Goal: Task Accomplishment & Management: Use online tool/utility

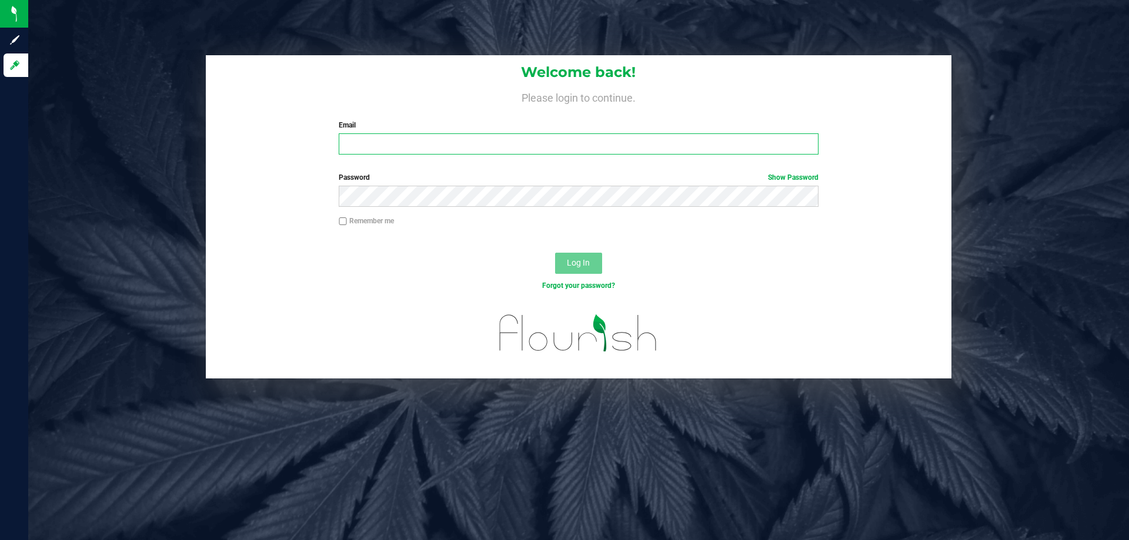
click at [395, 155] on input "Email" at bounding box center [578, 143] width 479 height 21
type input "[EMAIL_ADDRESS][DOMAIN_NAME]"
click at [555, 253] on button "Log In" at bounding box center [578, 263] width 47 height 21
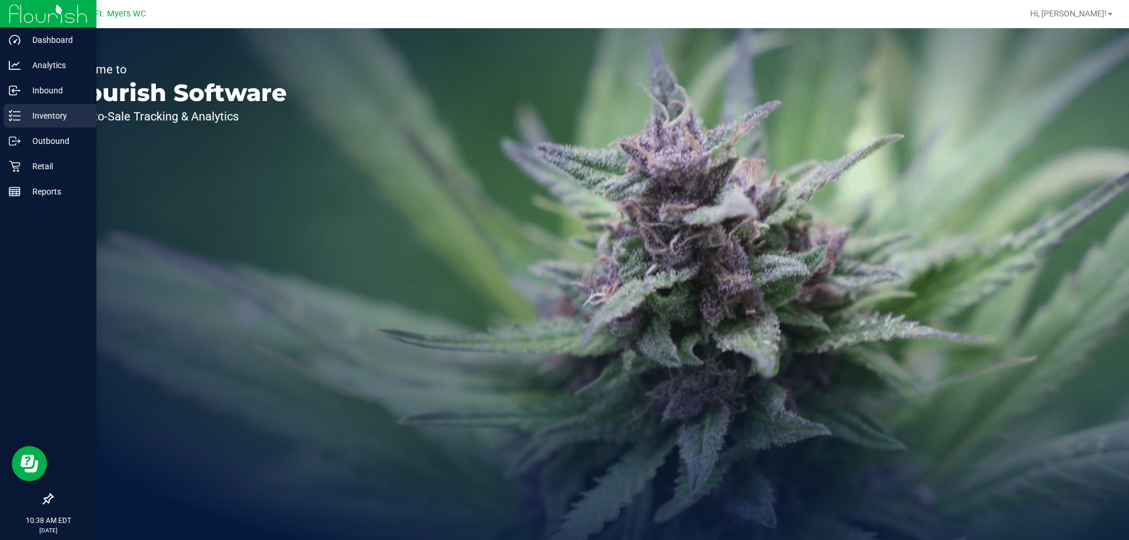
click at [58, 105] on div "Inventory" at bounding box center [50, 116] width 93 height 24
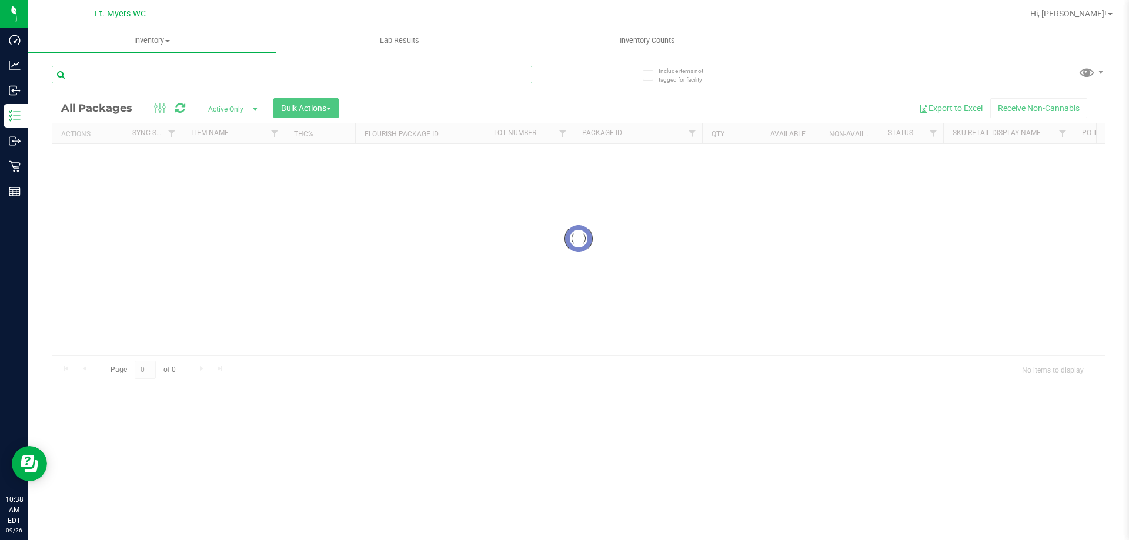
click at [168, 75] on input "text" at bounding box center [292, 75] width 480 height 18
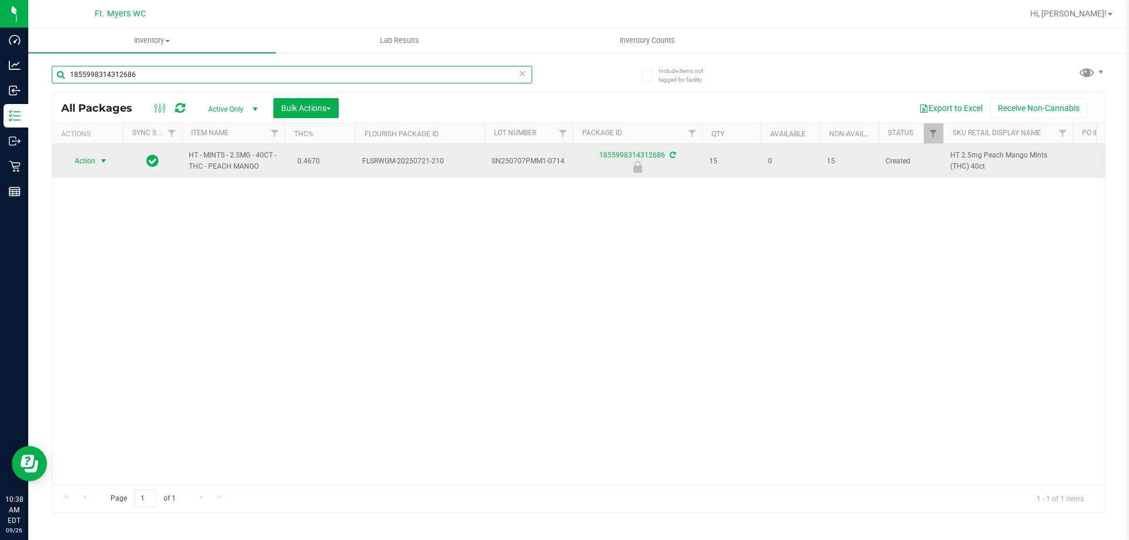
type input "1855998314312686"
click at [103, 162] on span "select" at bounding box center [103, 160] width 9 height 9
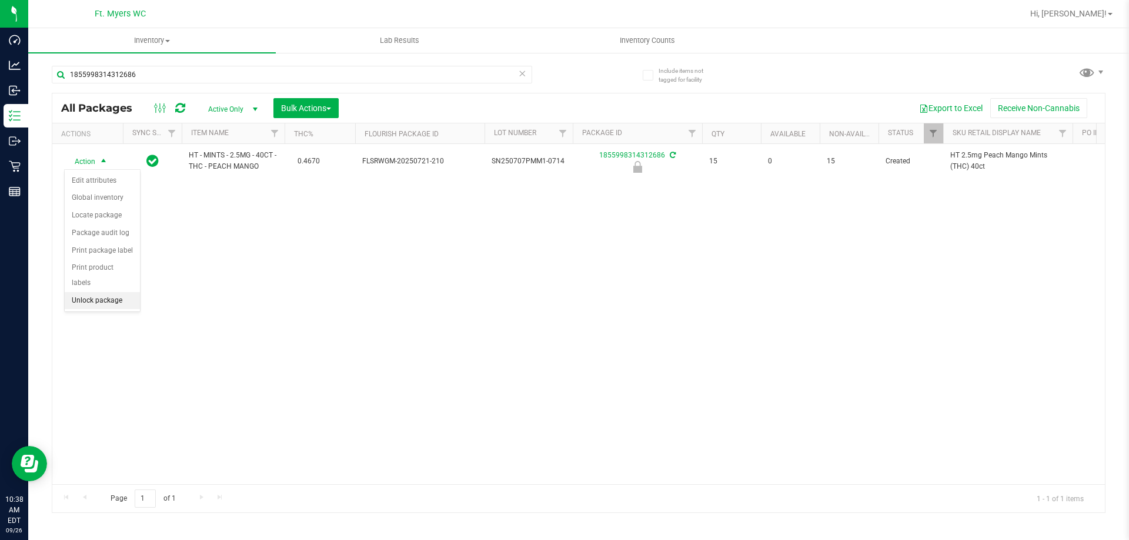
click at [116, 276] on ul "Edit attributes Global inventory Locate package Package audit log Print package…" at bounding box center [102, 241] width 75 height 138
click at [125, 292] on li "Unlock package" at bounding box center [102, 301] width 75 height 18
